Goal: Transaction & Acquisition: Download file/media

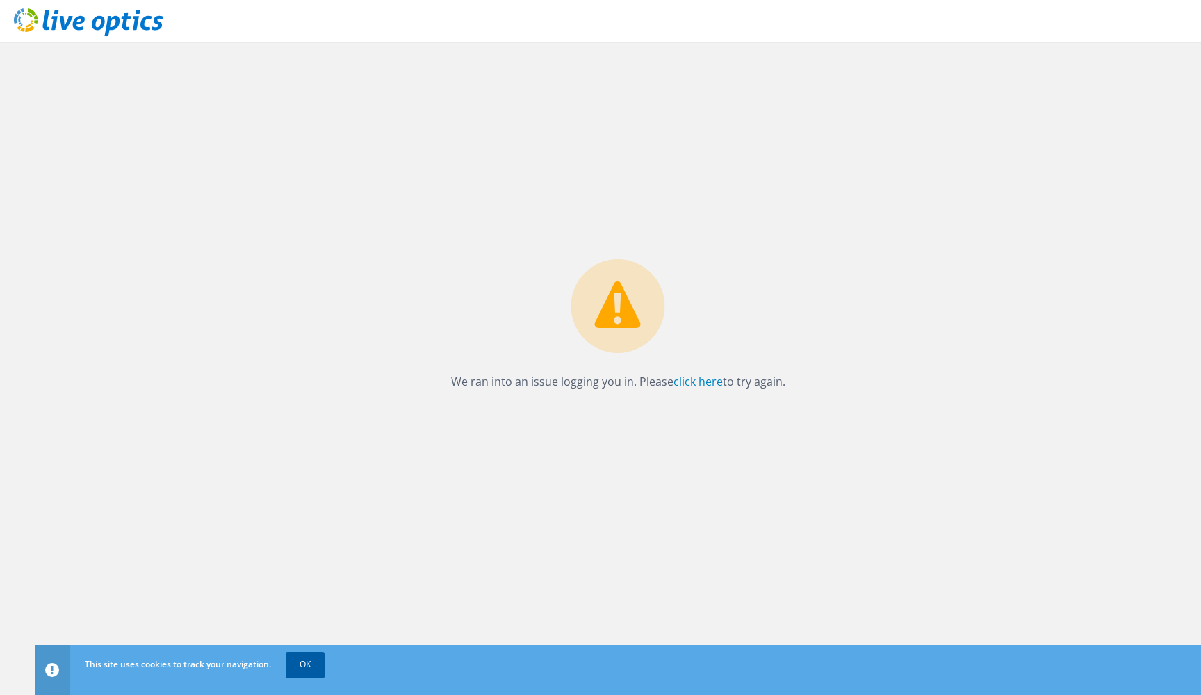
click at [303, 662] on link "OK" at bounding box center [305, 664] width 39 height 25
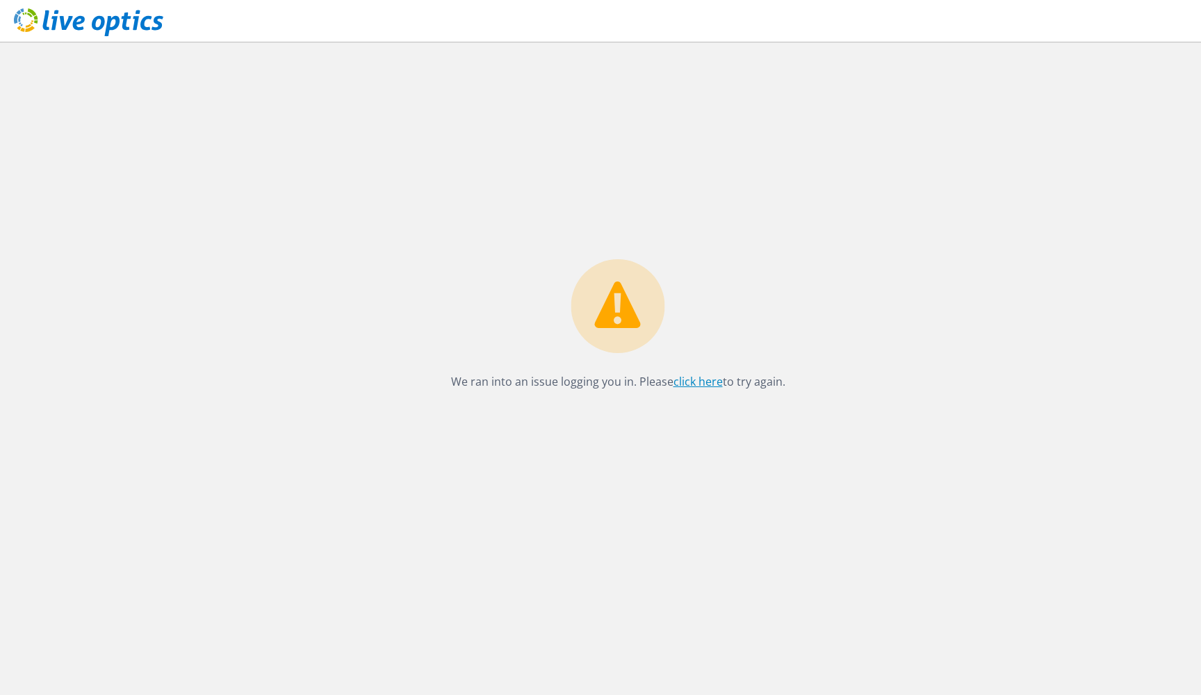
click at [705, 378] on link "click here" at bounding box center [698, 381] width 49 height 15
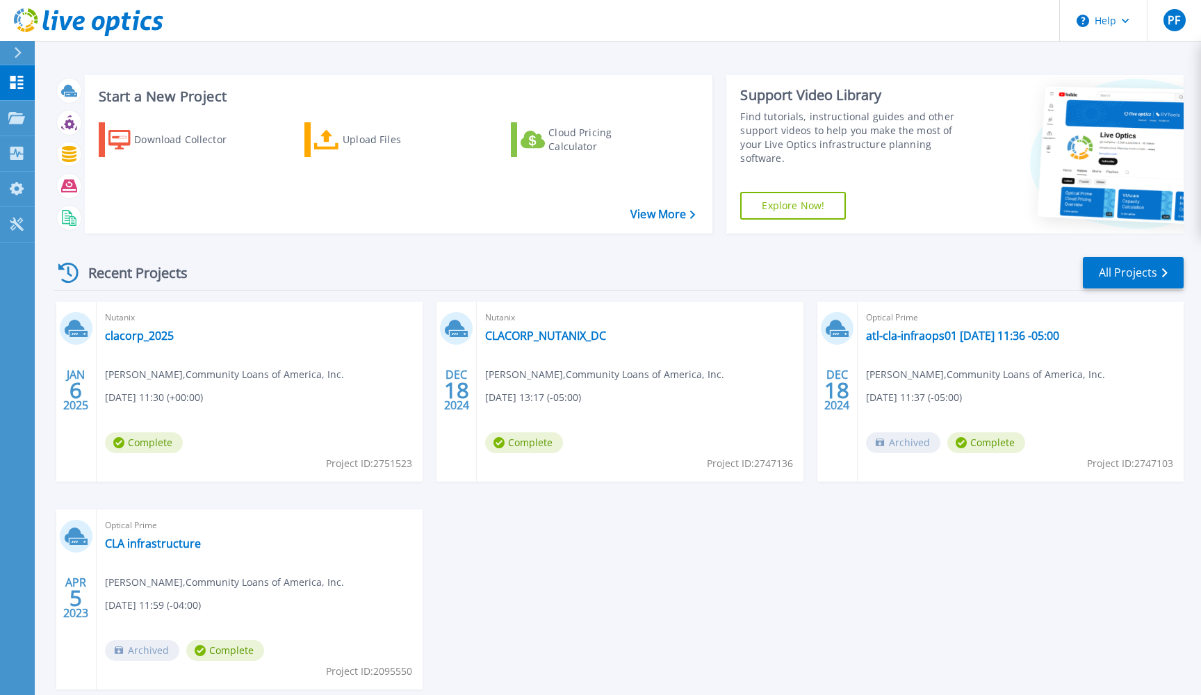
click at [14, 55] on div at bounding box center [24, 53] width 22 height 24
click at [567, 594] on div "JAN 6 2025 Nutanix clacorp_2025 Pedro Fuentes , Community Loans of America, Inc…" at bounding box center [613, 510] width 1142 height 416
click at [1177, 20] on span "PF" at bounding box center [1174, 20] width 13 height 11
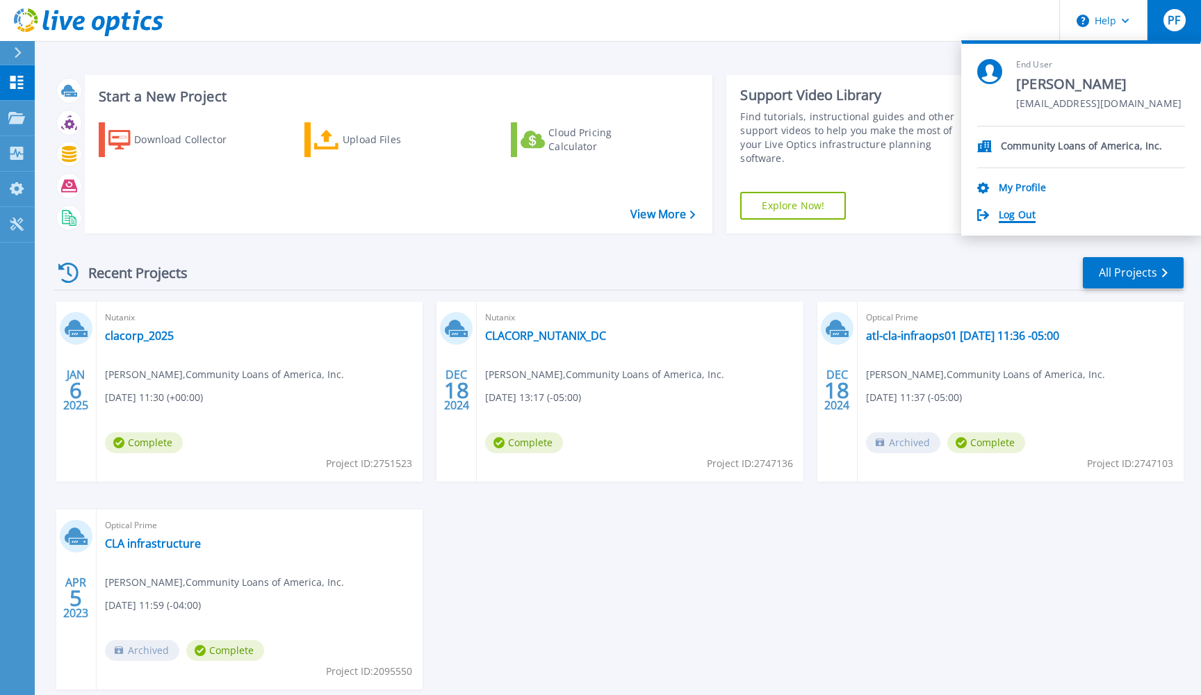
click at [1035, 216] on link "Log Out" at bounding box center [1017, 215] width 37 height 13
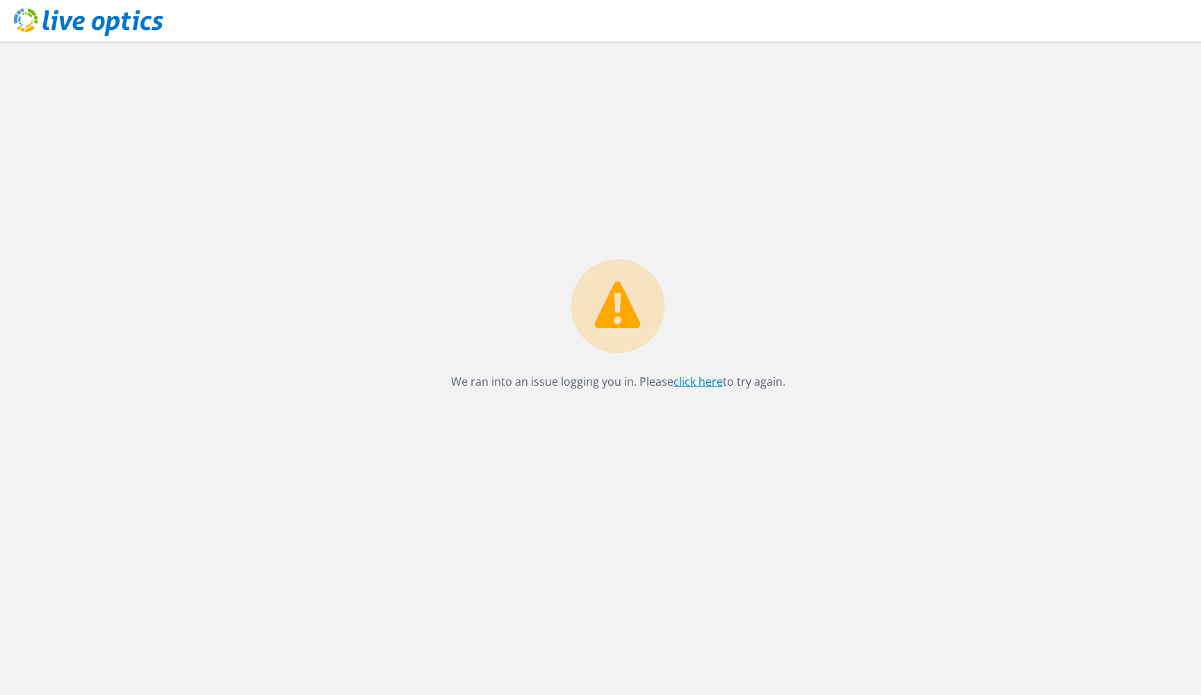
click at [688, 382] on link "click here" at bounding box center [698, 381] width 49 height 15
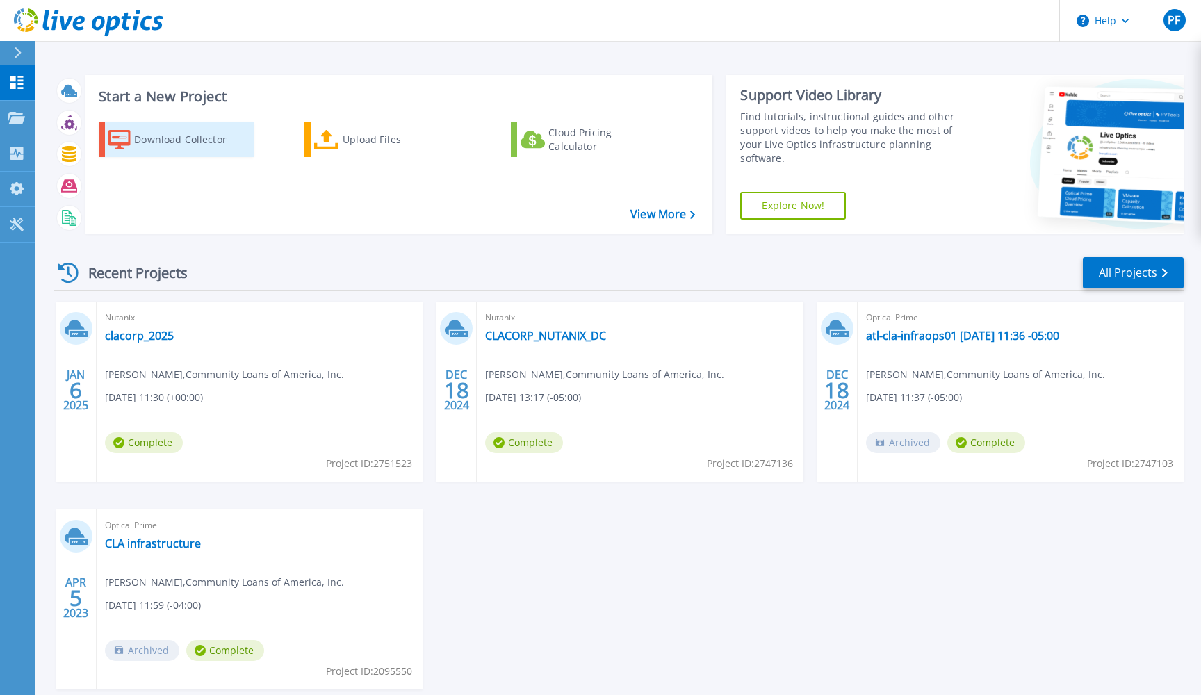
click at [184, 137] on div "Download Collector" at bounding box center [189, 140] width 111 height 28
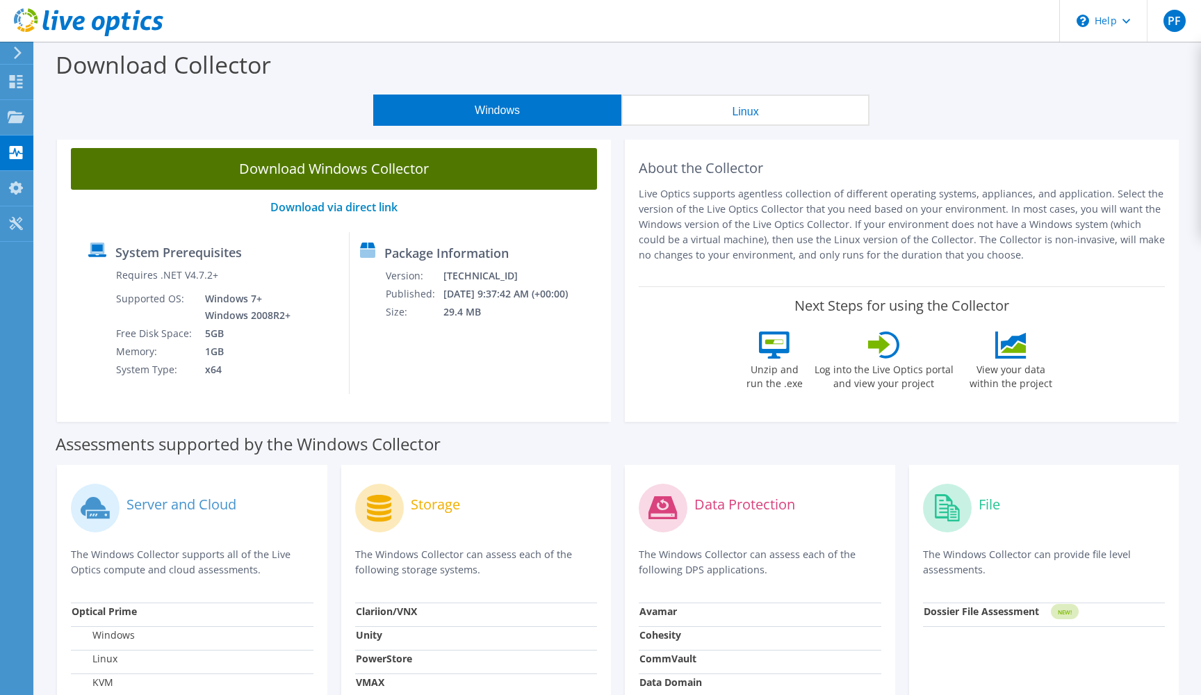
click at [327, 165] on link "Download Windows Collector" at bounding box center [334, 169] width 526 height 42
